Goal: Task Accomplishment & Management: Use online tool/utility

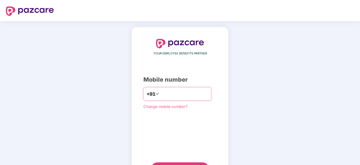
type input "**********"
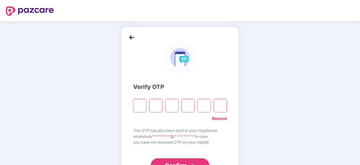
paste input "*"
type input "*"
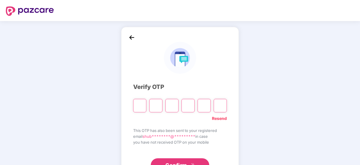
type input "*"
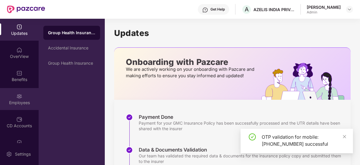
click at [28, 100] on div "Employees" at bounding box center [19, 103] width 39 height 6
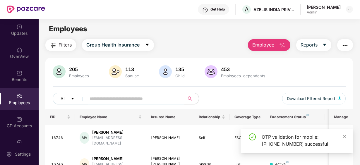
drag, startPoint x: 345, startPoint y: 137, endPoint x: 302, endPoint y: 118, distance: 46.2
click at [344, 137] on icon "close" at bounding box center [344, 137] width 4 height 4
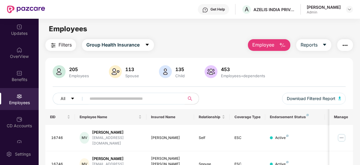
click at [125, 101] on input "text" at bounding box center [132, 98] width 87 height 9
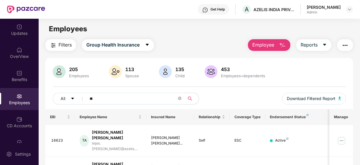
type input "*"
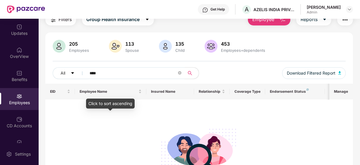
scroll to position [29, 0]
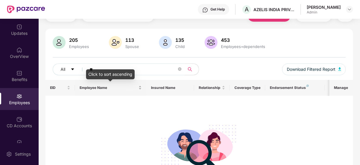
type input "*"
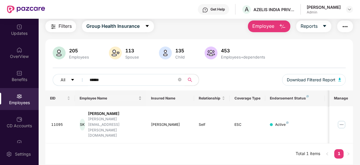
scroll to position [19, 0]
type input "*"
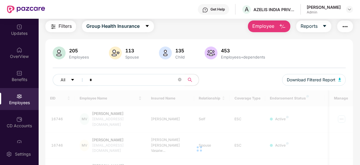
scroll to position [29, 0]
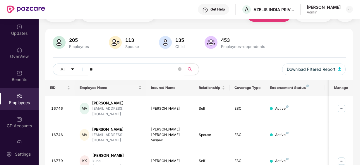
type input "*"
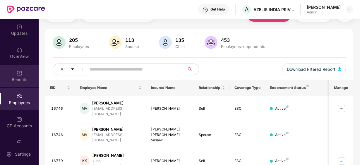
scroll to position [0, 0]
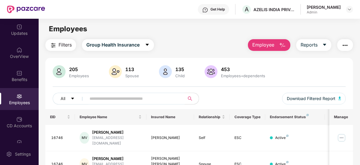
drag, startPoint x: 103, startPoint y: 97, endPoint x: 109, endPoint y: 94, distance: 6.8
click at [103, 97] on input "text" at bounding box center [132, 98] width 87 height 9
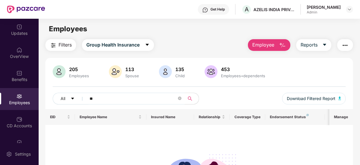
type input "*"
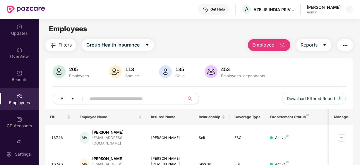
click at [109, 99] on input "text" at bounding box center [132, 98] width 87 height 9
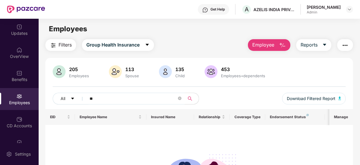
type input "*"
